Goal: Find specific page/section: Find specific page/section

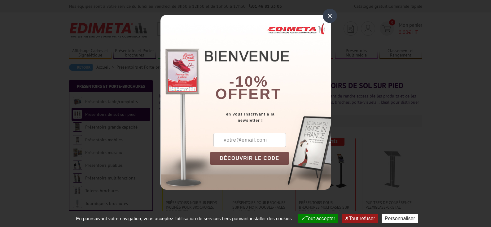
click at [332, 15] on div "×" at bounding box center [330, 16] width 14 height 14
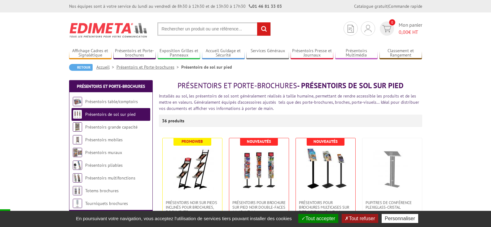
scroll to position [124, 0]
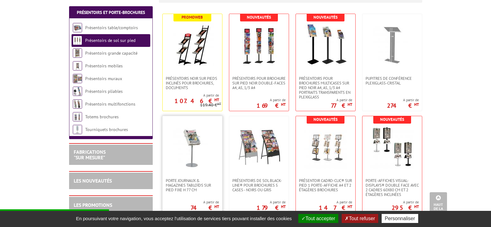
click at [189, 163] on img at bounding box center [192, 146] width 43 height 43
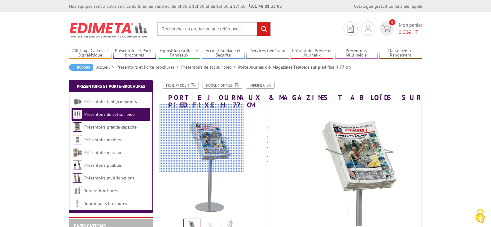
click at [194, 131] on div at bounding box center [202, 138] width 86 height 68
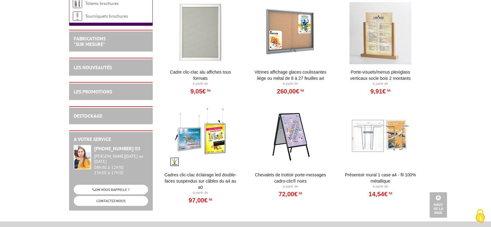
scroll to position [1085, 0]
